Goal: Transaction & Acquisition: Subscribe to service/newsletter

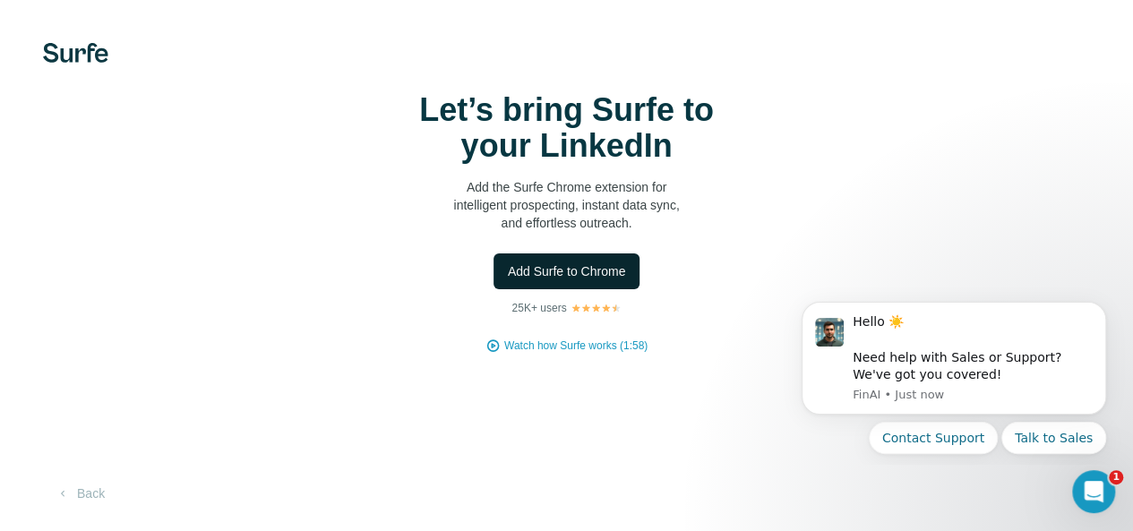
click at [494, 289] on button "Add Surfe to Chrome" at bounding box center [567, 271] width 147 height 36
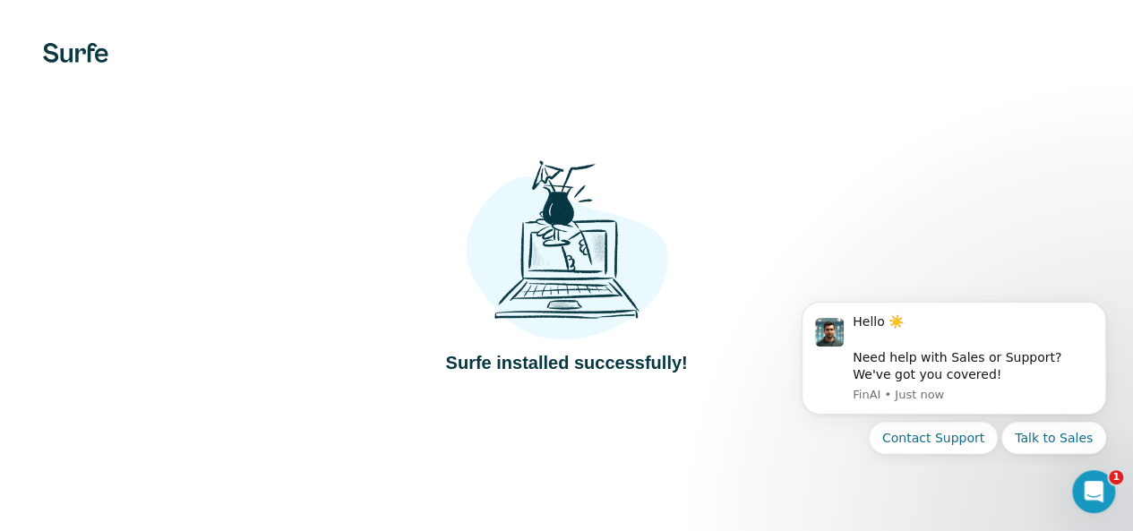
click at [469, 176] on div "Surfe installed successfully!" at bounding box center [566, 265] width 1133 height 531
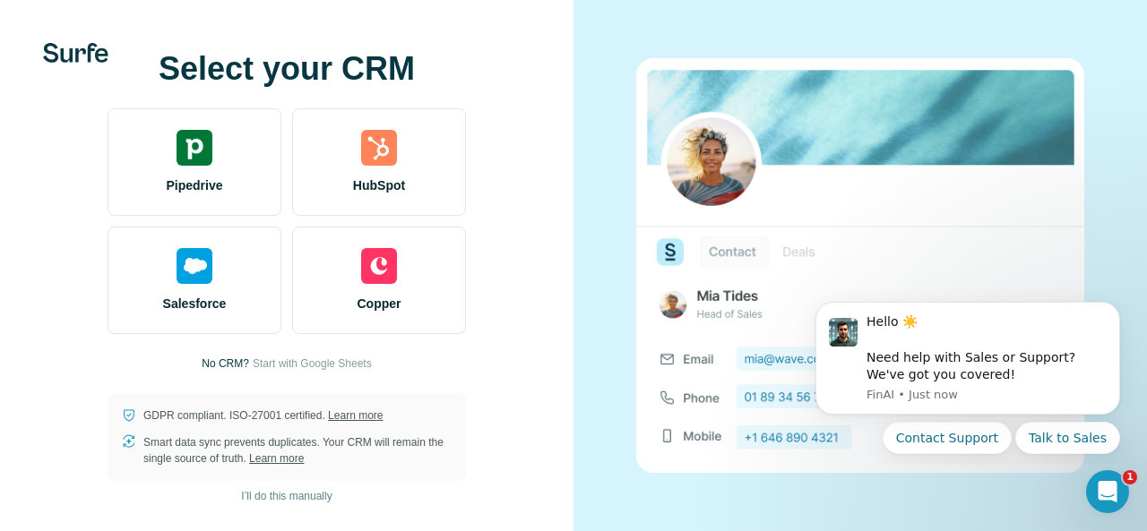
click at [514, 368] on div "Select your CRM Pipedrive HubSpot Salesforce Copper No CRM? Start with Google S…" at bounding box center [287, 266] width 502 height 430
click at [279, 494] on span "I’ll do this manually" at bounding box center [286, 496] width 90 height 16
